Goal: Task Accomplishment & Management: Complete application form

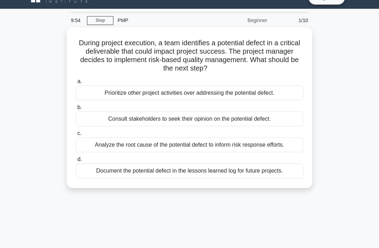
scroll to position [14, 0]
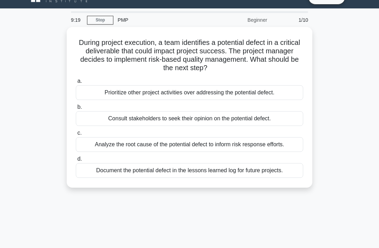
click at [131, 144] on div "Analyze the root cause of the potential defect to inform risk response efforts." at bounding box center [190, 144] width 228 height 15
click at [76, 136] on input "c. Analyze the root cause of the potential defect to inform risk response effor…" at bounding box center [76, 133] width 0 height 5
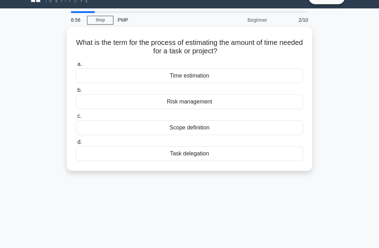
click at [82, 72] on div "Time estimation" at bounding box center [190, 75] width 228 height 15
click at [76, 67] on input "a. Time estimation" at bounding box center [76, 64] width 0 height 5
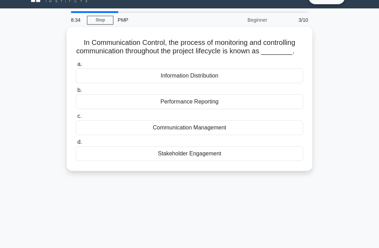
click at [115, 130] on div "Communication Management" at bounding box center [190, 127] width 228 height 15
click at [76, 119] on input "c. Communication Management" at bounding box center [76, 116] width 0 height 5
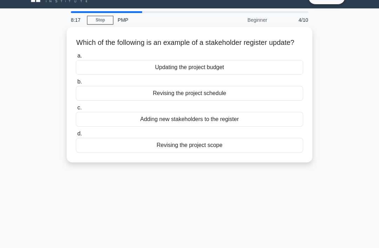
click at [103, 127] on div "Adding new stakeholders to the register" at bounding box center [190, 119] width 228 height 15
click at [76, 110] on input "c. Adding new stakeholders to the register" at bounding box center [76, 108] width 0 height 5
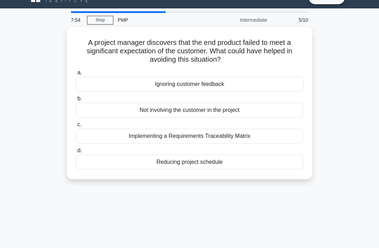
click at [115, 135] on div "Implementing a Requirements Traceability Matrix" at bounding box center [190, 136] width 228 height 15
click at [76, 127] on input "c. Implementing a Requirements Traceability Matrix" at bounding box center [76, 125] width 0 height 5
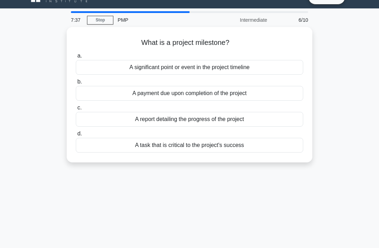
click at [114, 63] on div "A significant point or event in the project timeline" at bounding box center [190, 67] width 228 height 15
click at [76, 58] on input "a. A significant point or event in the project timeline" at bounding box center [76, 56] width 0 height 5
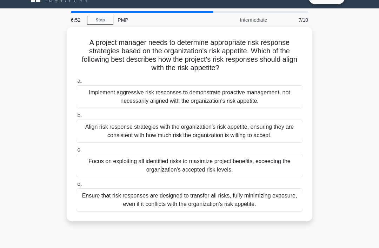
click at [101, 132] on div "Align risk response strategies with the organization's risk appetite, ensuring …" at bounding box center [190, 131] width 228 height 23
click at [76, 118] on input "b. Align risk response strategies with the organization's risk appetite, ensuri…" at bounding box center [76, 115] width 0 height 5
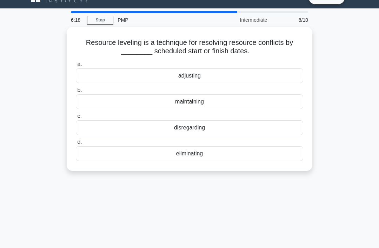
click at [139, 100] on div "maintaining" at bounding box center [190, 101] width 228 height 15
click at [76, 93] on input "b. maintaining" at bounding box center [76, 90] width 0 height 5
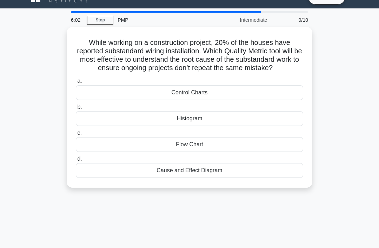
click at [147, 175] on div "Cause and Effect Diagram" at bounding box center [190, 170] width 228 height 15
click at [76, 162] on input "d. Cause and Effect Diagram" at bounding box center [76, 159] width 0 height 5
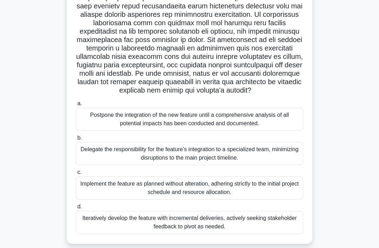
scroll to position [137, 0]
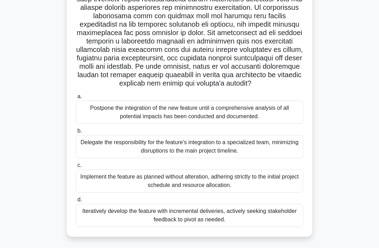
click at [211, 227] on div "Iteratively develop the feature with incremental deliveries, actively seeking s…" at bounding box center [190, 215] width 228 height 23
click at [76, 202] on input "d. Iteratively develop the feature with incremental deliveries, actively seekin…" at bounding box center [76, 200] width 0 height 5
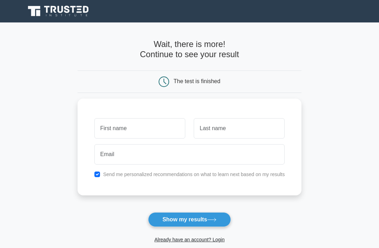
click at [175, 215] on button "Show my results" at bounding box center [189, 220] width 83 height 15
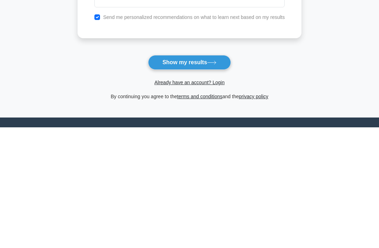
scroll to position [39, 0]
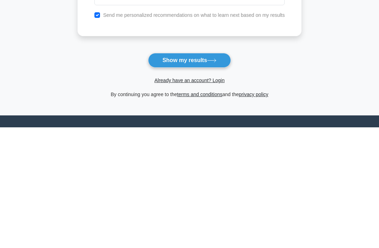
click at [199, 198] on link "Already have an account? Login" at bounding box center [190, 201] width 70 height 6
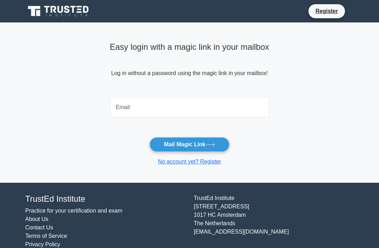
click at [129, 107] on input "email" at bounding box center [189, 107] width 159 height 20
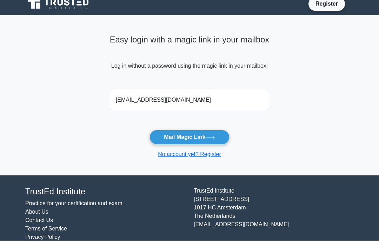
scroll to position [7, 0]
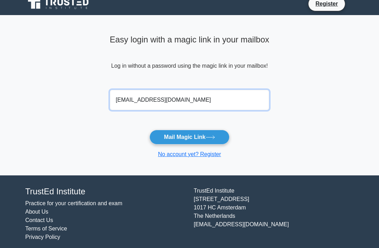
type input "[EMAIL_ADDRESS][DOMAIN_NAME]"
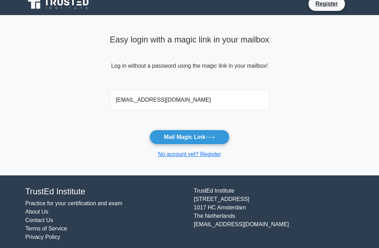
click at [204, 137] on button "Mail Magic Link" at bounding box center [190, 137] width 80 height 15
